Goal: Transaction & Acquisition: Purchase product/service

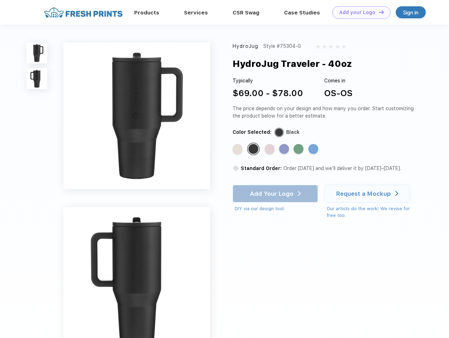
click at [358, 12] on link "Add your Logo Design Tool" at bounding box center [361, 12] width 58 height 12
click at [0, 0] on div "Design Tool" at bounding box center [0, 0] width 0 height 0
click at [378, 12] on link "Add your Logo Design Tool" at bounding box center [361, 12] width 58 height 12
click at [37, 53] on img at bounding box center [36, 53] width 21 height 21
click at [37, 79] on img at bounding box center [36, 78] width 21 height 21
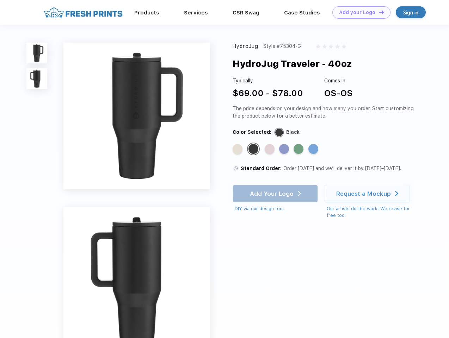
click at [238, 149] on div "Standard Color" at bounding box center [237, 149] width 10 height 10
click at [254, 149] on div "Standard Color" at bounding box center [253, 149] width 10 height 10
click at [270, 149] on div "Standard Color" at bounding box center [269, 149] width 10 height 10
click at [284, 149] on div "Standard Color" at bounding box center [284, 149] width 10 height 10
click at [299, 149] on div "Standard Color" at bounding box center [298, 149] width 10 height 10
